Goal: Task Accomplishment & Management: Use online tool/utility

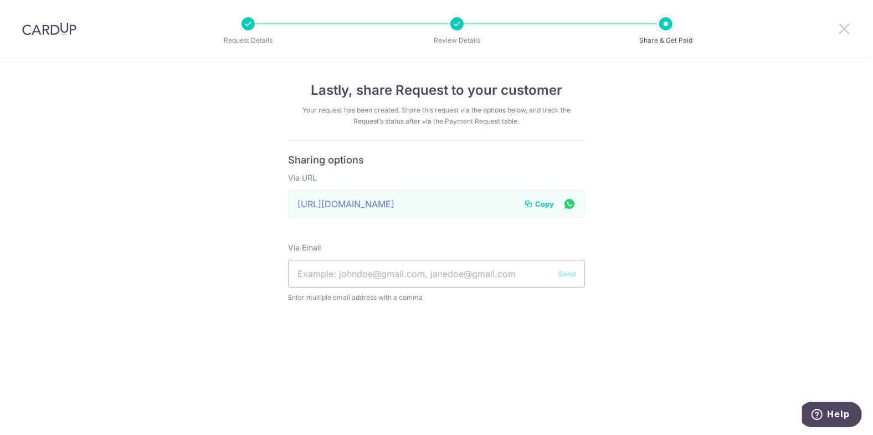
click at [844, 28] on icon at bounding box center [844, 29] width 13 height 14
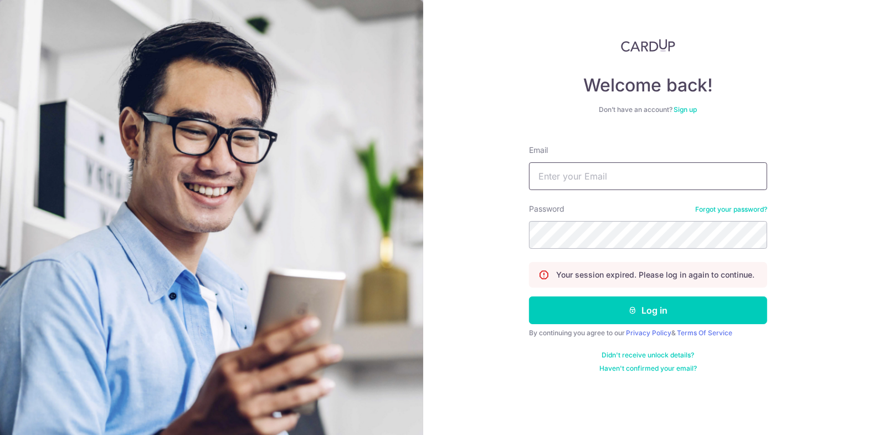
drag, startPoint x: 582, startPoint y: 173, endPoint x: 589, endPoint y: 171, distance: 6.5
click at [584, 172] on input "Email" at bounding box center [648, 176] width 238 height 28
type input "carditho_sarcol@ais.com.sg"
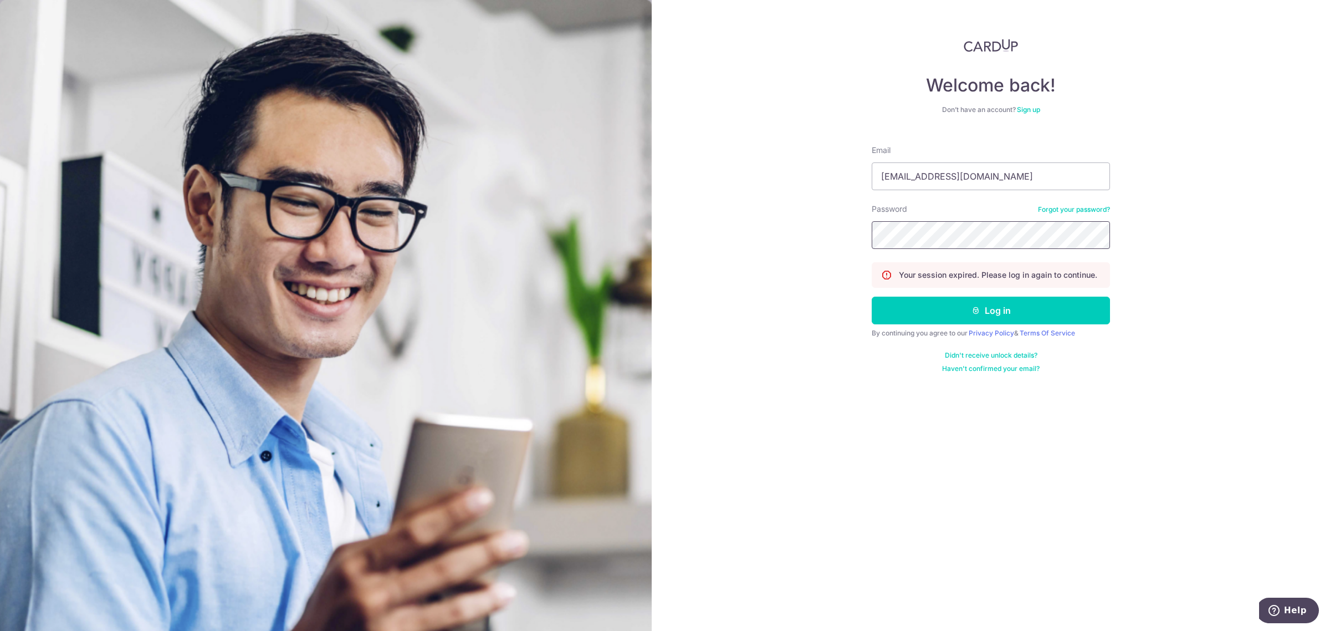
click at [872, 296] on button "Log in" at bounding box center [991, 310] width 238 height 28
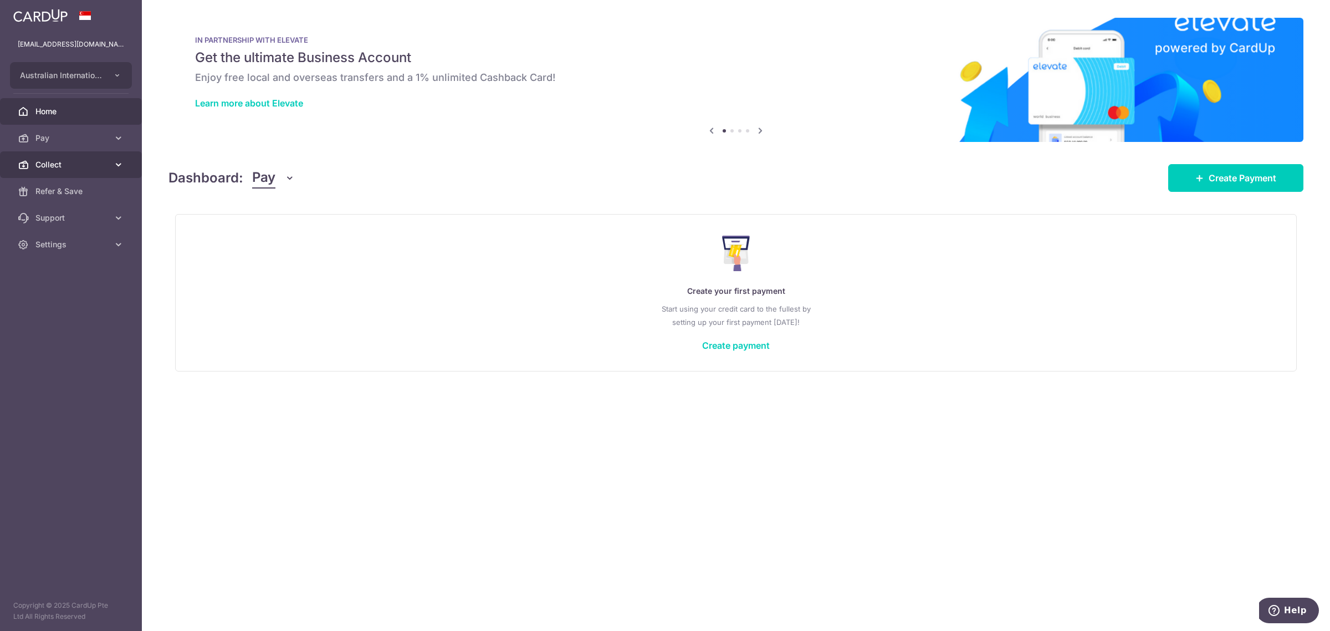
click at [57, 168] on span "Collect" at bounding box center [71, 164] width 73 height 11
click at [62, 246] on span "Payment Requests" at bounding box center [71, 244] width 73 height 11
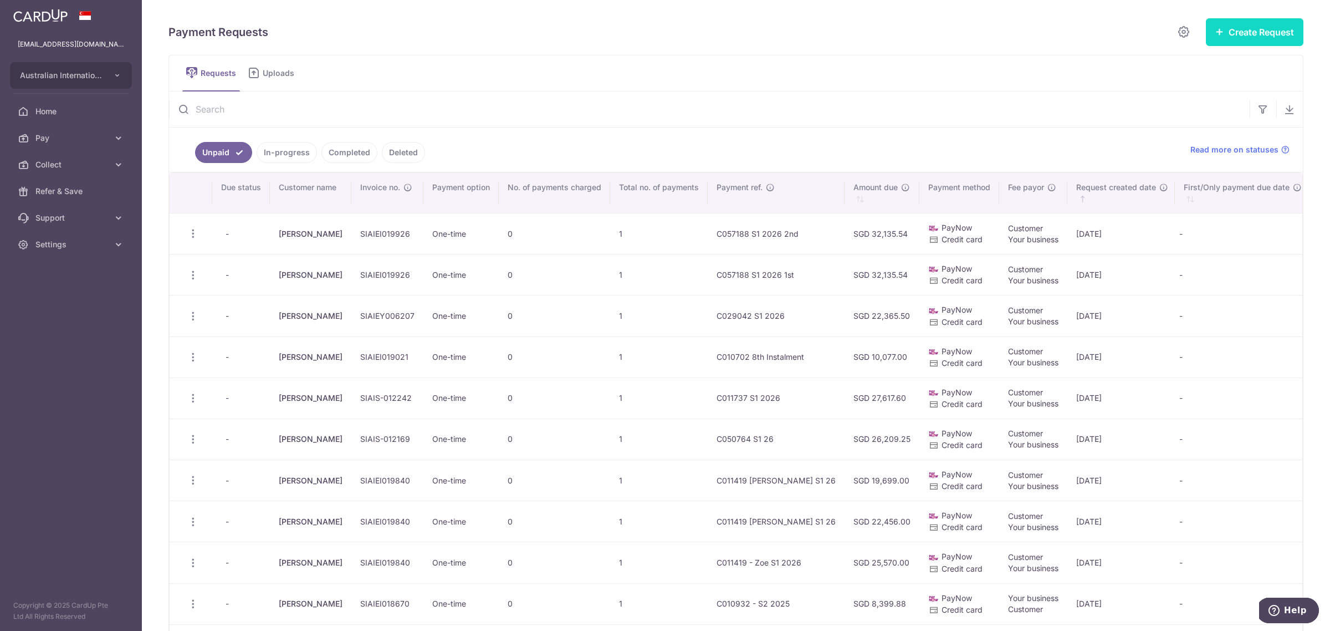
click at [1279, 23] on button "Create Request" at bounding box center [1255, 32] width 98 height 28
click at [1211, 67] on span "Single Request" at bounding box center [1237, 66] width 114 height 13
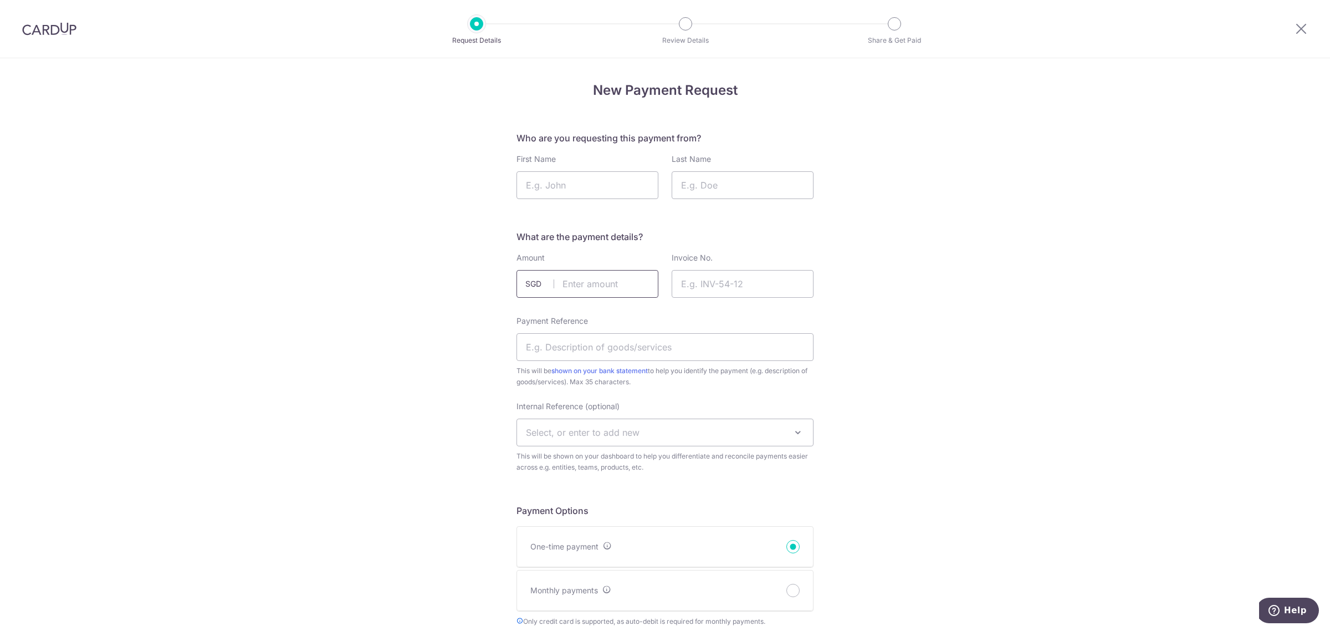
click at [574, 289] on input "text" at bounding box center [588, 284] width 142 height 28
type input "1939.30"
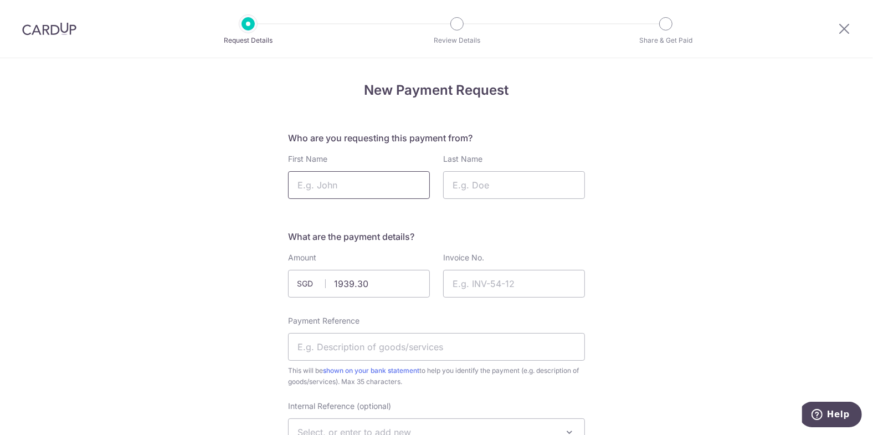
click at [313, 187] on input "First Name" at bounding box center [359, 185] width 142 height 28
type input "[PERSON_NAME]"
click at [496, 283] on input "Invoice No." at bounding box center [514, 284] width 142 height 28
type input "SIAIS-012578"
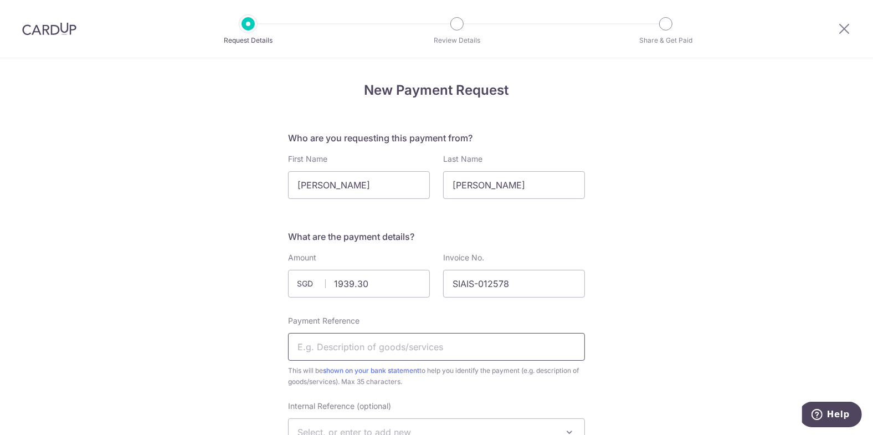
click at [350, 344] on input "Payment Reference" at bounding box center [436, 347] width 297 height 28
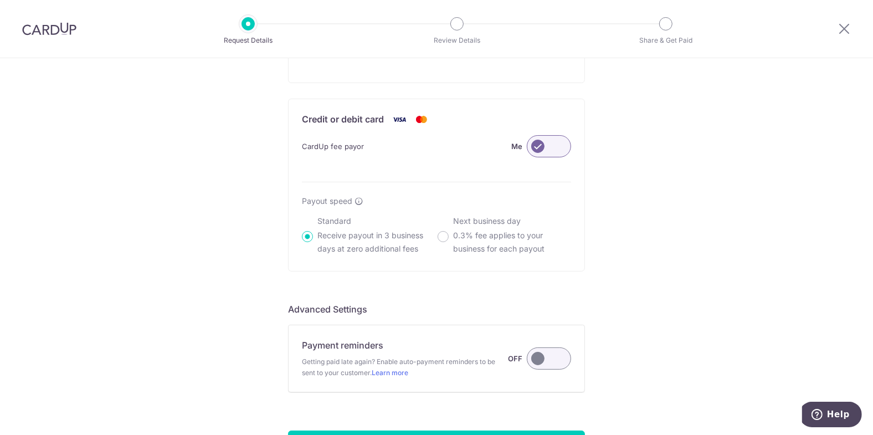
scroll to position [819, 0]
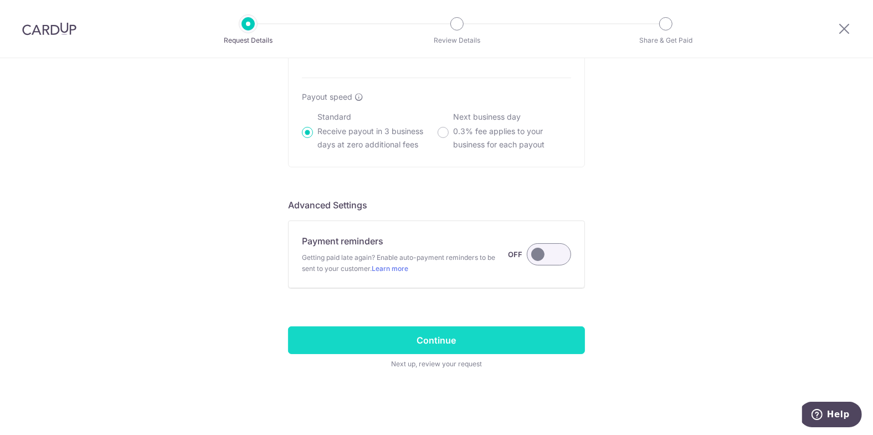
type input "C011231 Y12 HSC"
click at [441, 345] on input "Continue" at bounding box center [436, 340] width 297 height 28
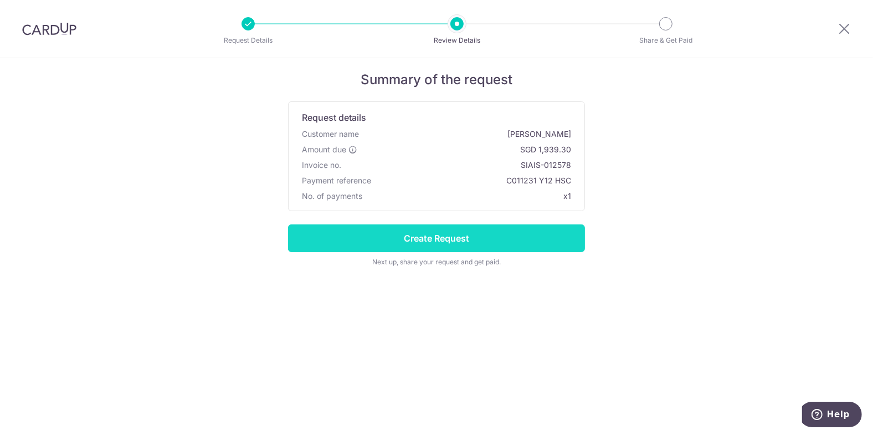
click at [510, 243] on input "Create Request" at bounding box center [436, 238] width 297 height 28
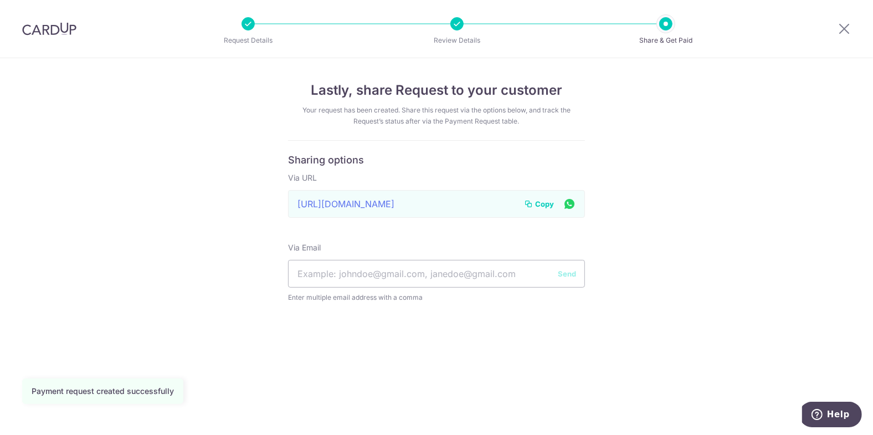
click at [545, 197] on div "Copy" at bounding box center [550, 203] width 52 height 13
click at [544, 206] on span "Copy" at bounding box center [544, 203] width 19 height 11
